Goal: Transaction & Acquisition: Purchase product/service

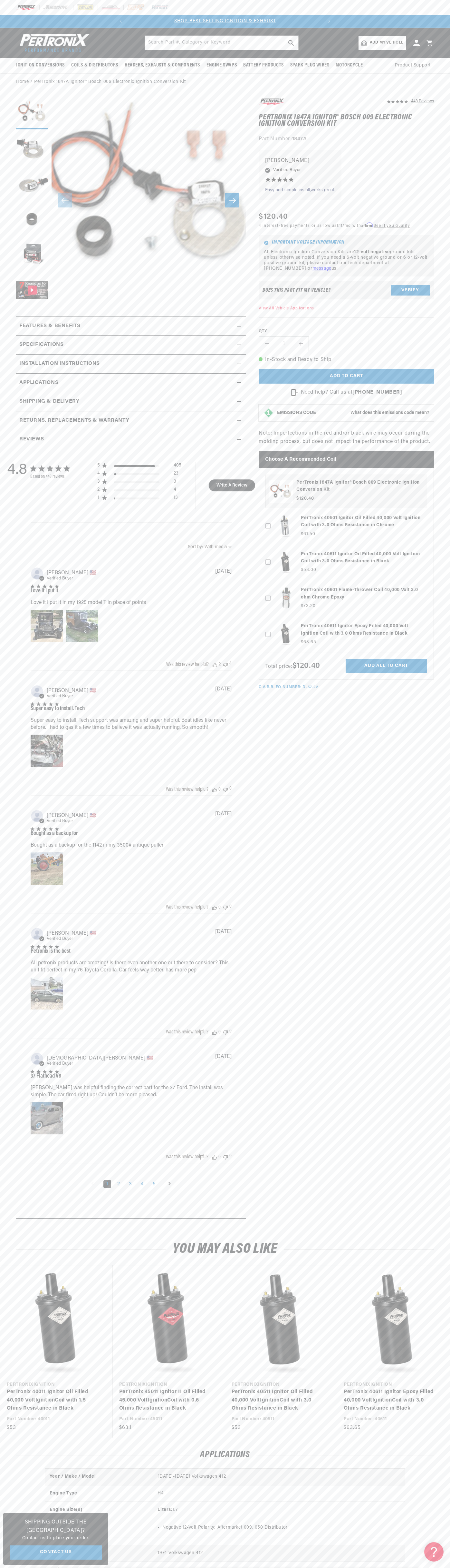
click at [417, 21] on slideshow-component "SHOP BEST SELLING IGNITION & EXHAUST FREE SHIPPING ON ORDERS OVER $109" at bounding box center [225, 21] width 450 height 13
click at [447, 747] on section "448 Reviews" at bounding box center [225, 660] width 450 height 1138
click at [433, 1567] on html "Skip to content Your cart Your cart is empty Get the right parts the first time…" at bounding box center [225, 784] width 450 height 1568
click at [10, 1118] on section "448 Reviews" at bounding box center [225, 660] width 450 height 1138
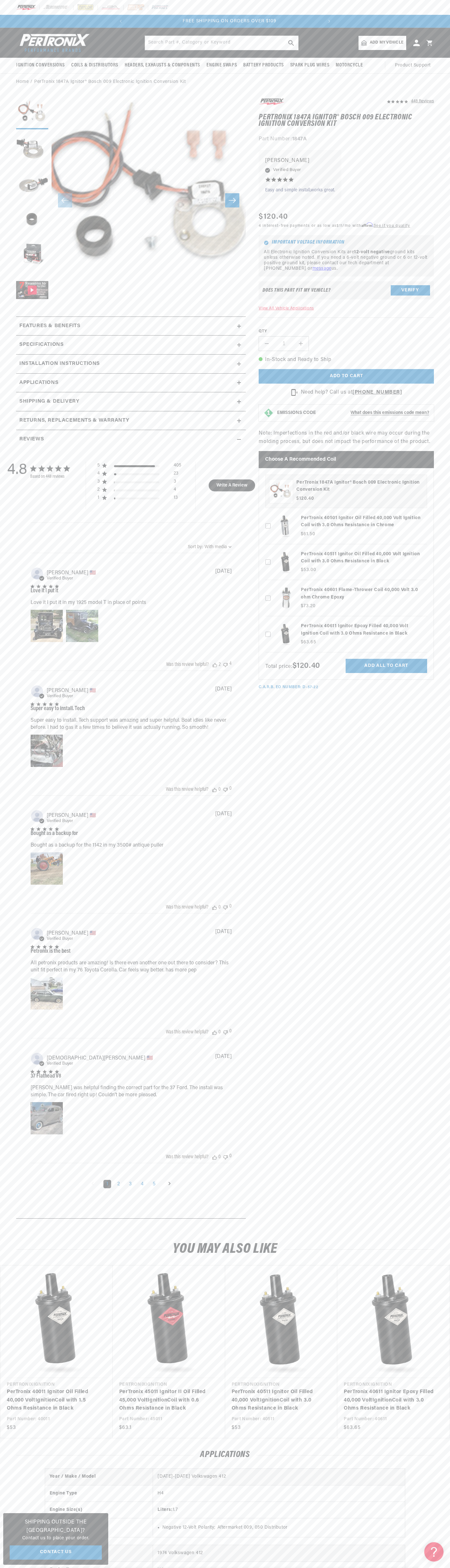
scroll to position [0, 196]
